Goal: Find contact information: Obtain details needed to contact an individual or organization

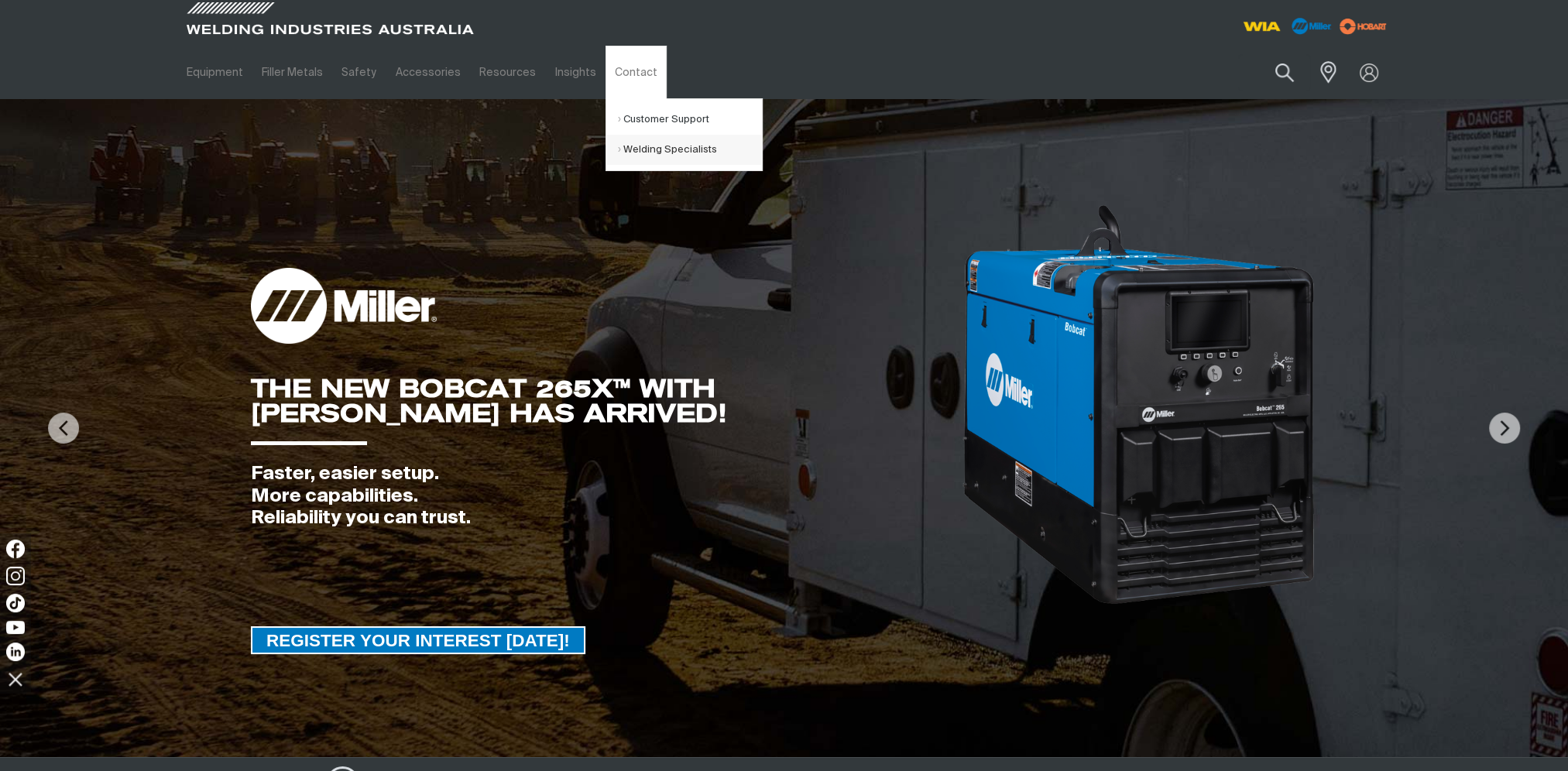
click at [653, 151] on link "Welding Specialists" at bounding box center [690, 150] width 144 height 30
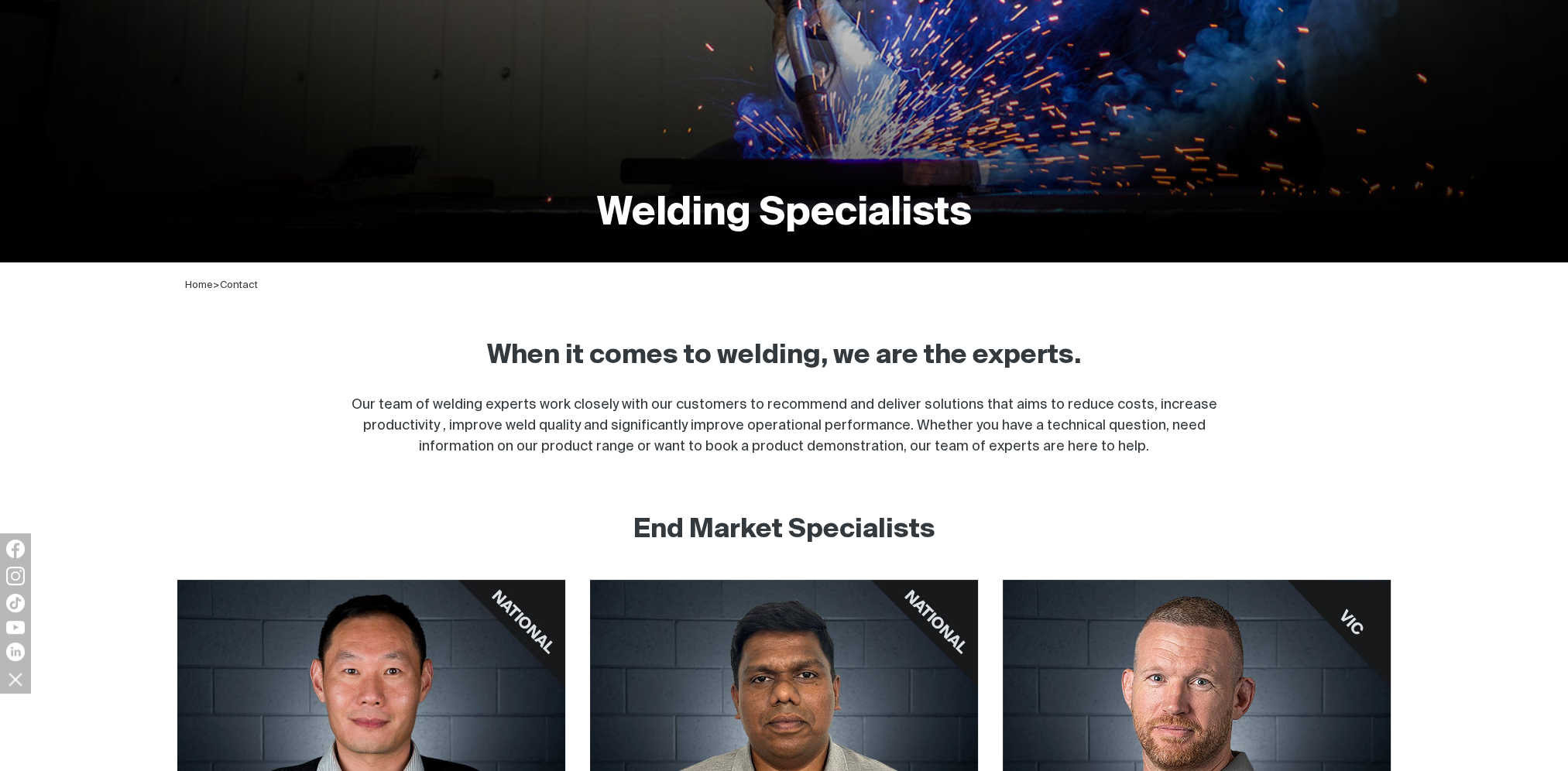
scroll to position [542, 0]
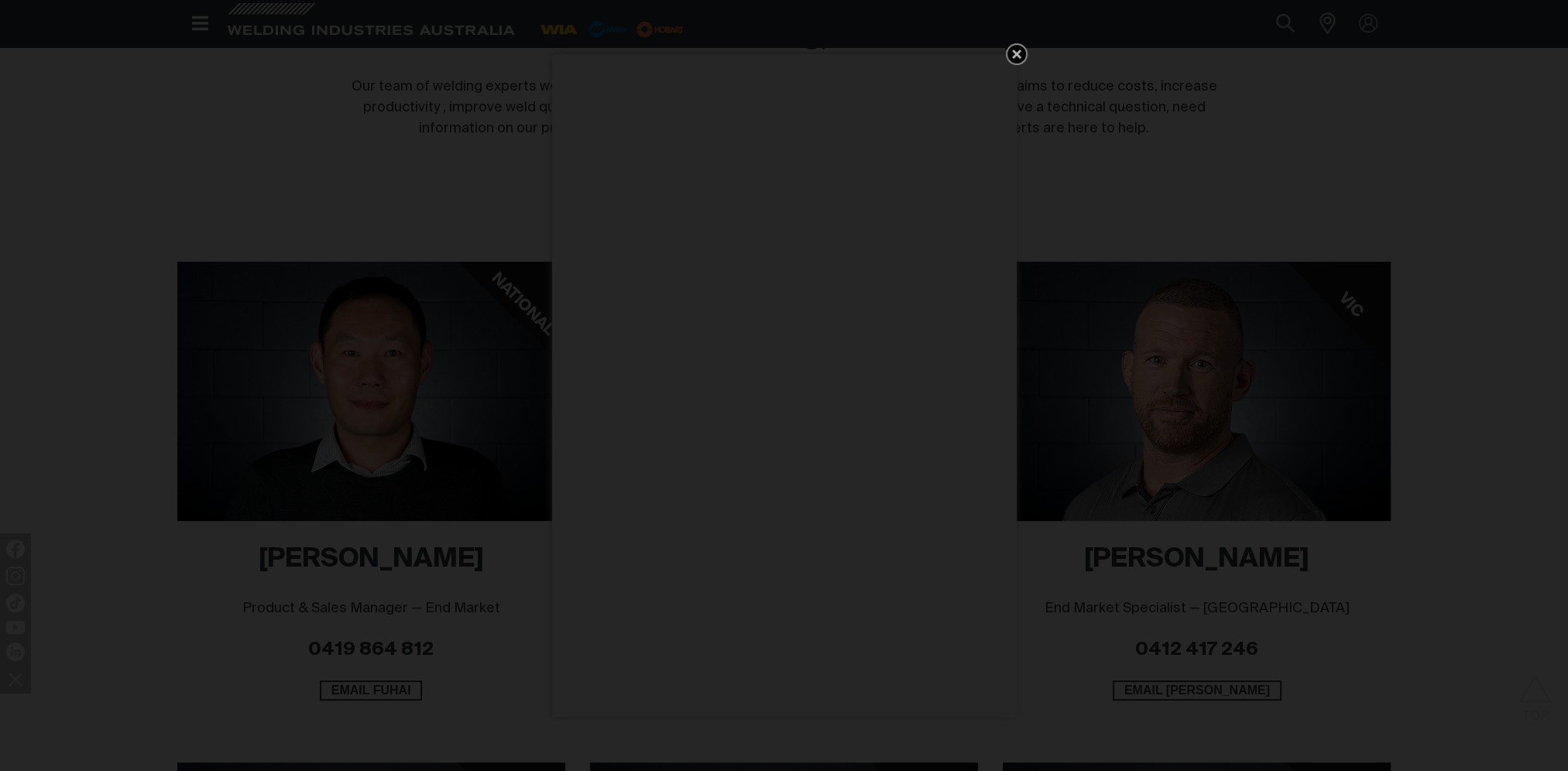
click at [1020, 57] on icon "Get 5 WIA Welding Guides Free!" at bounding box center [1016, 54] width 9 height 9
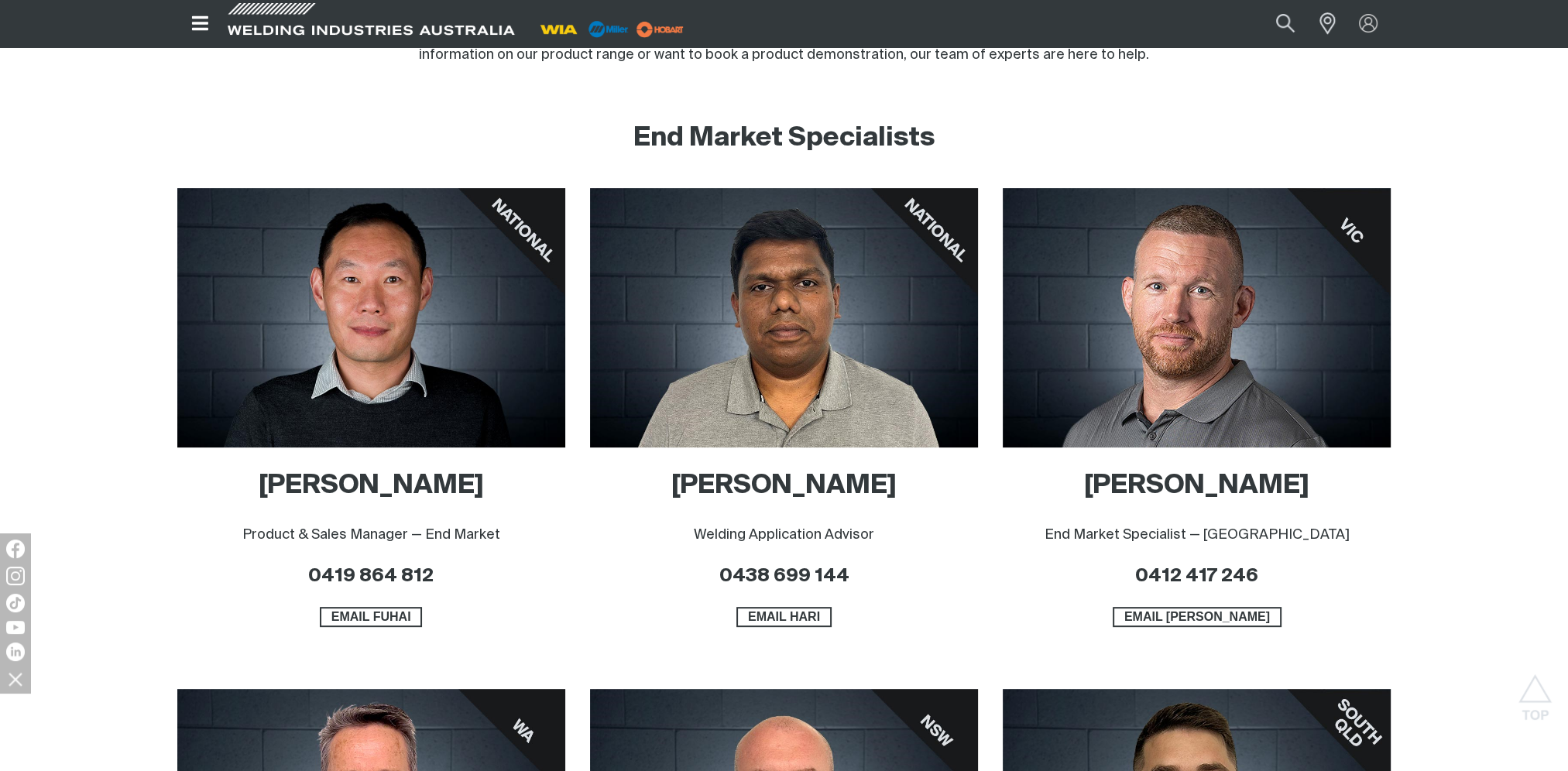
scroll to position [464, 0]
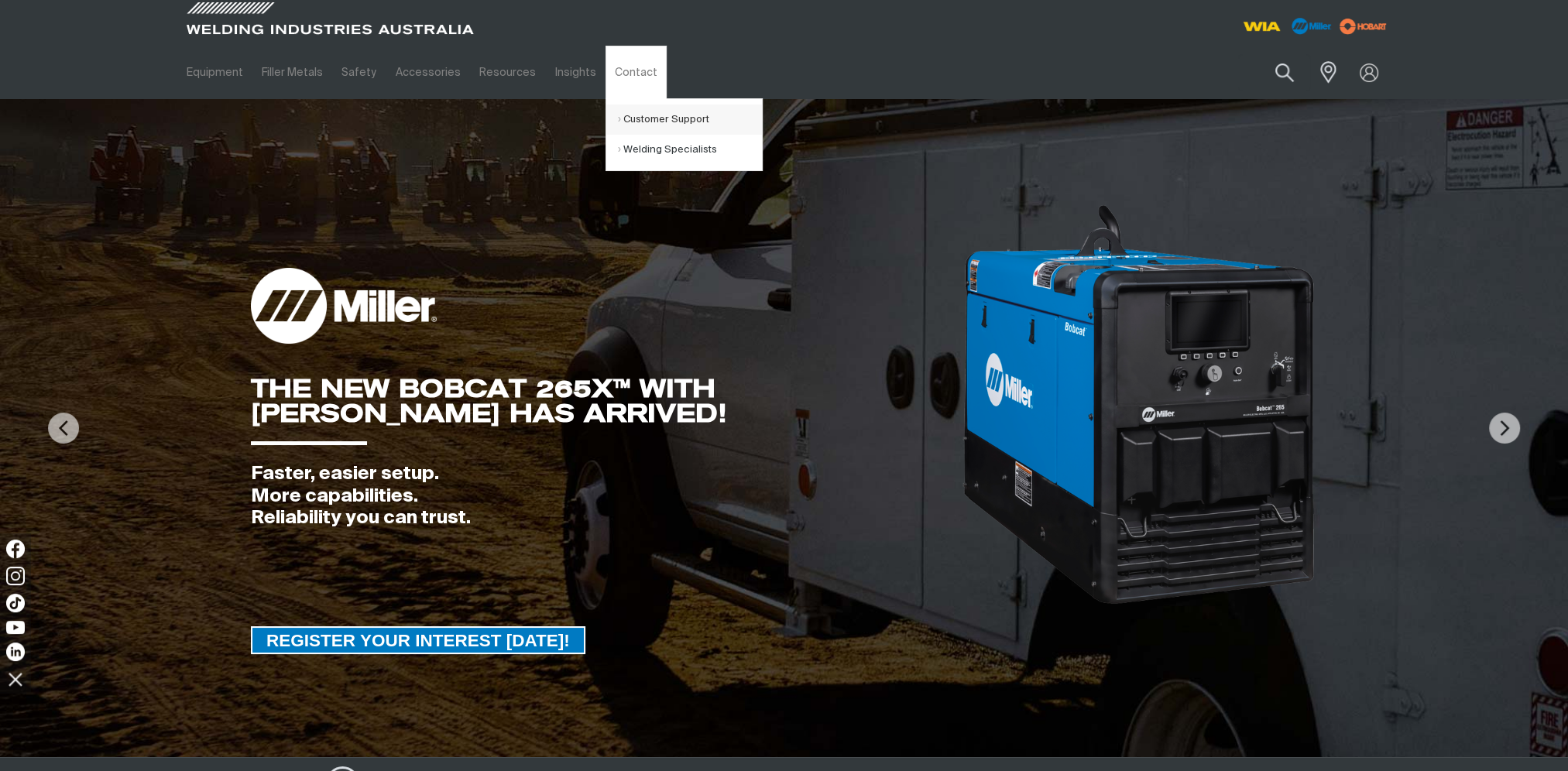
click at [648, 118] on link "Customer Support" at bounding box center [690, 120] width 144 height 30
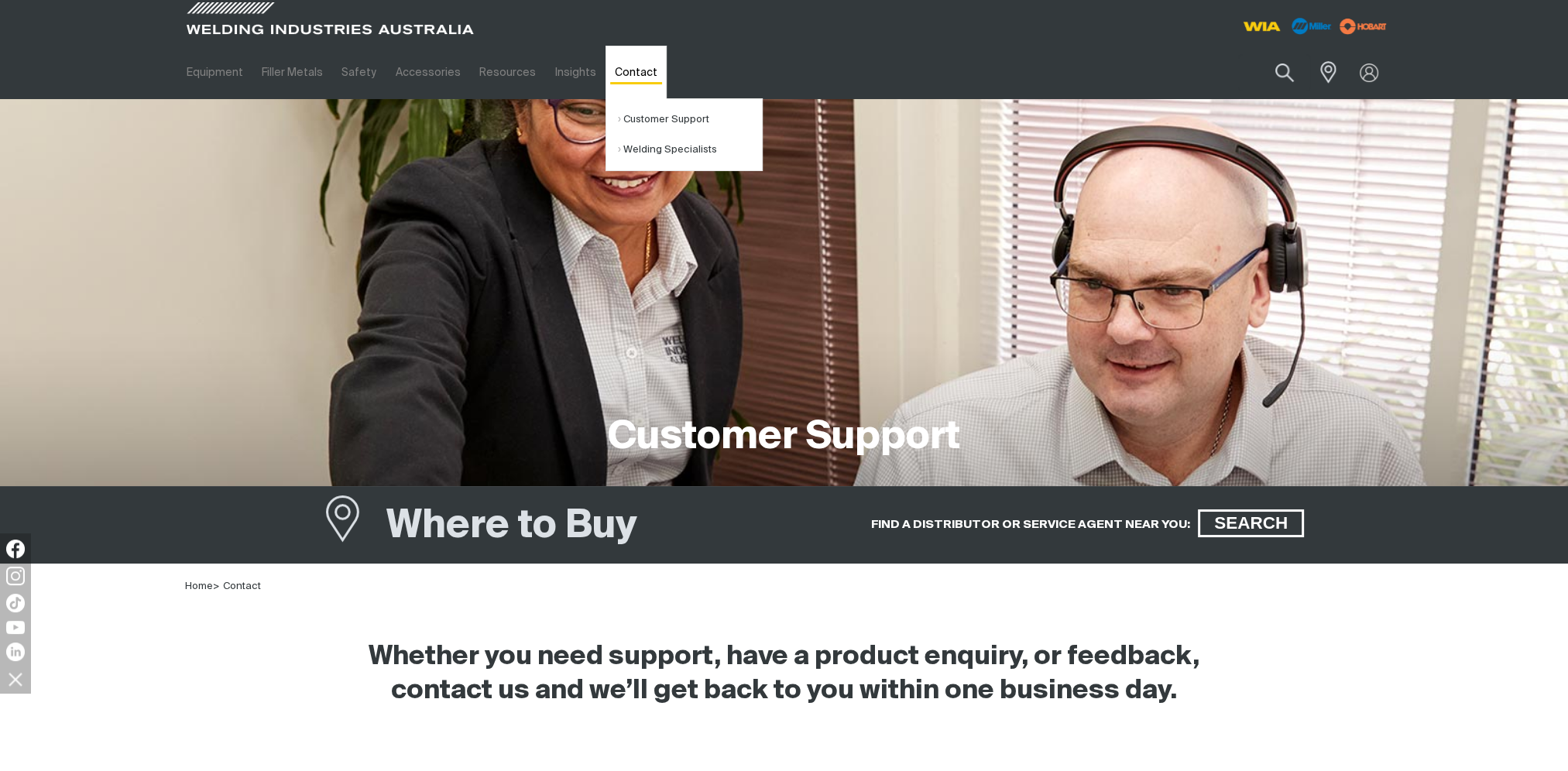
click at [628, 79] on link "Contact" at bounding box center [636, 72] width 61 height 54
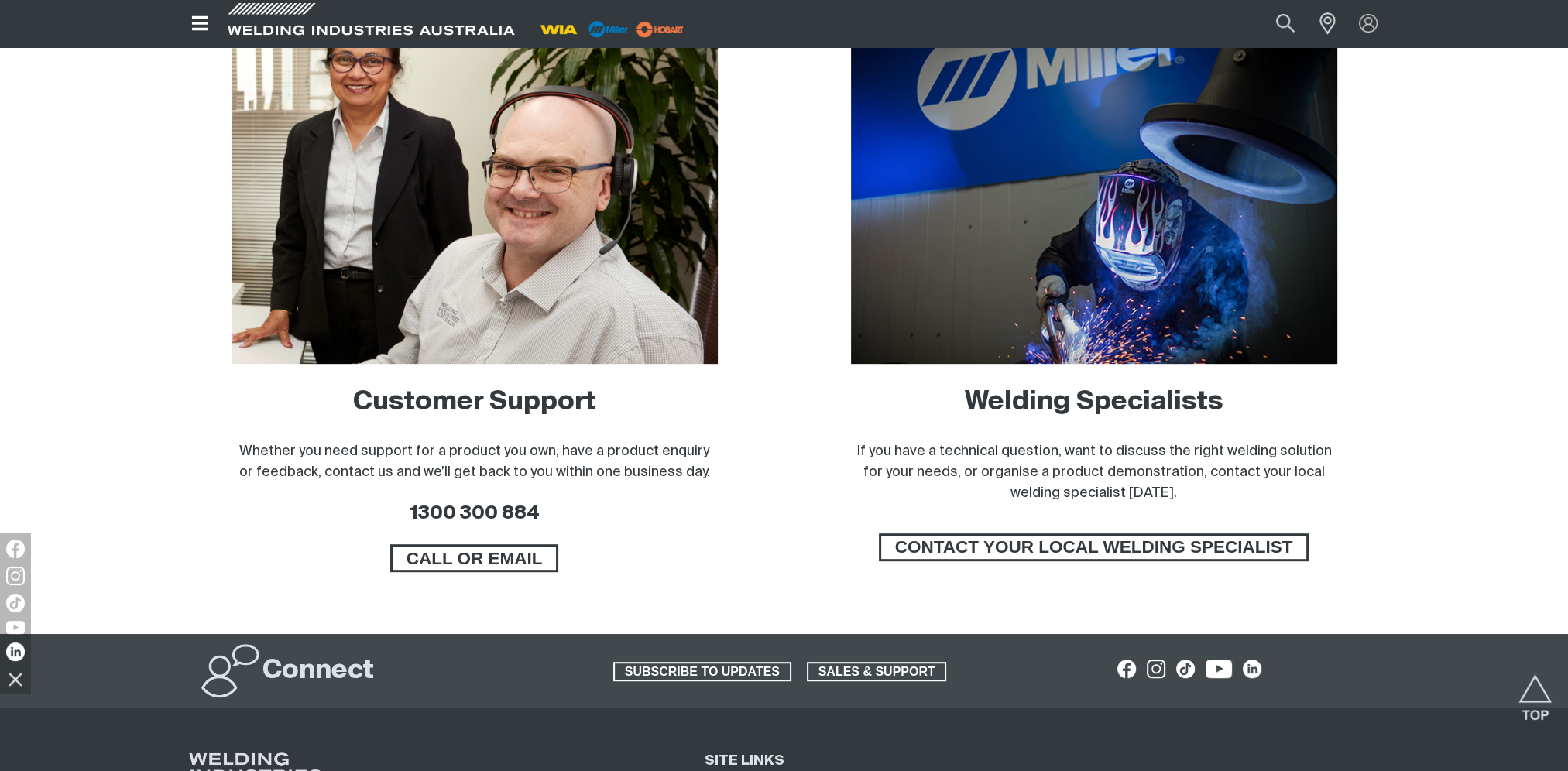
scroll to position [930, 0]
click at [884, 665] on span "SALES & SUPPORT" at bounding box center [877, 672] width 137 height 20
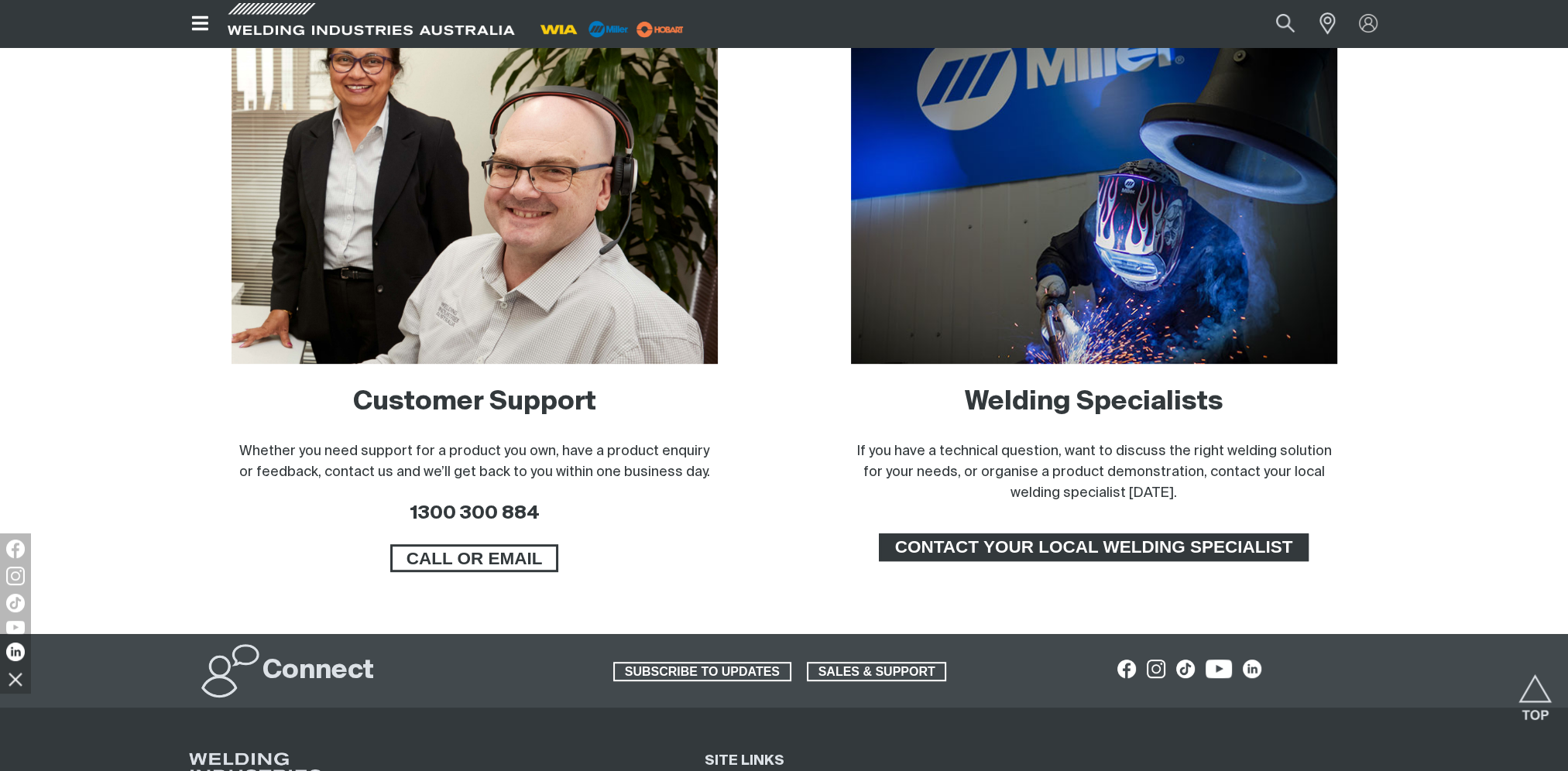
click at [1099, 551] on span "CONTACT YOUR LOCAL WELDING SPECIALIST" at bounding box center [1094, 547] width 426 height 28
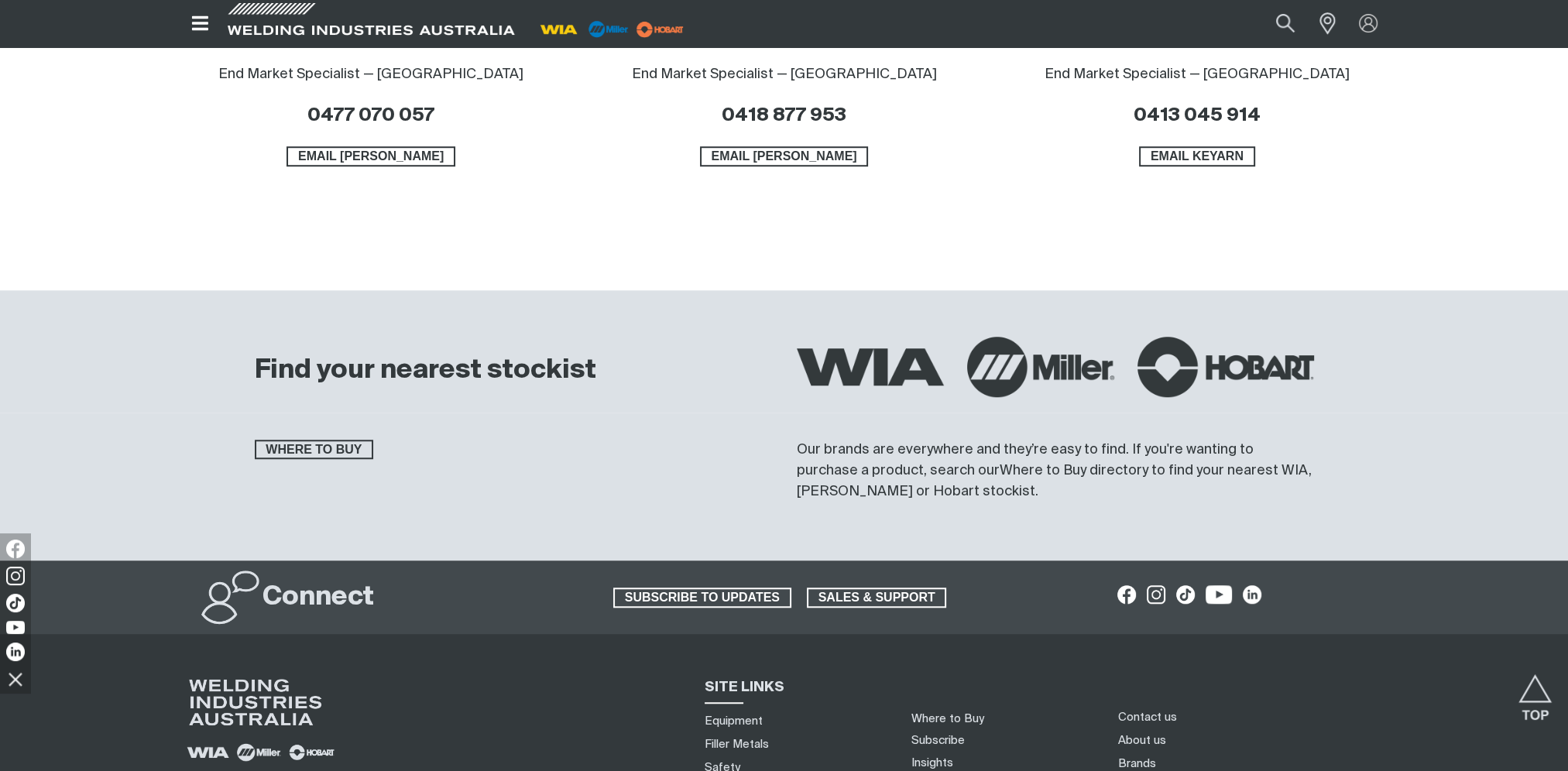
scroll to position [1703, 0]
